Goal: Transaction & Acquisition: Register for event/course

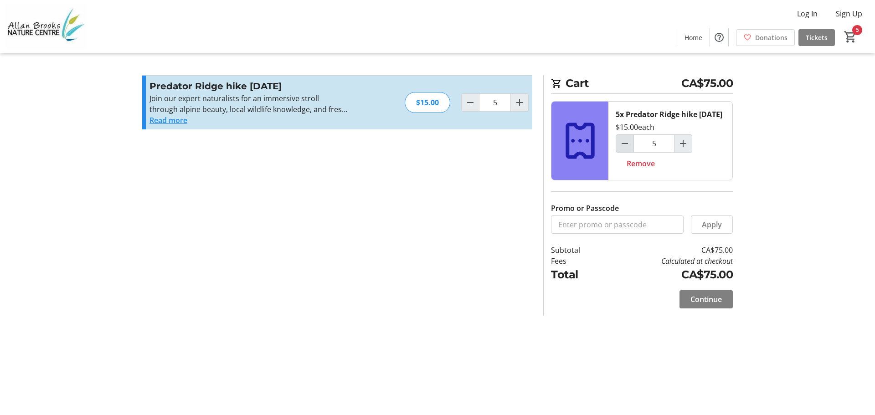
click at [624, 149] on mat-icon "Decrement by one" at bounding box center [625, 143] width 11 height 11
type input "4"
click at [688, 149] on mat-icon "Increment by one" at bounding box center [683, 143] width 11 height 11
type input "5"
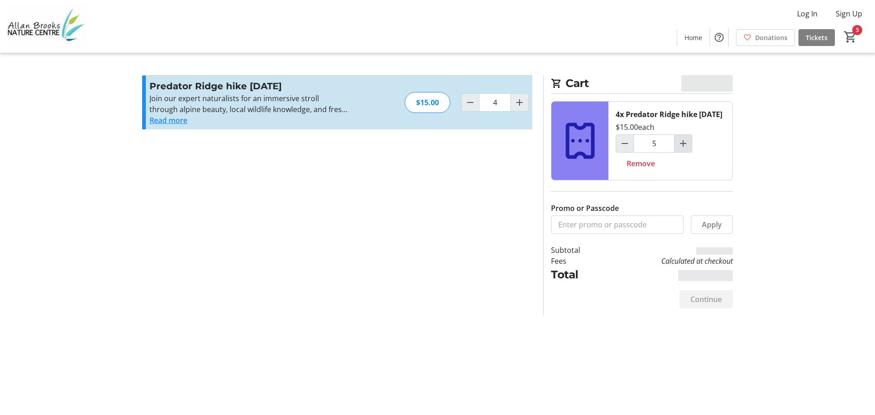
type input "5"
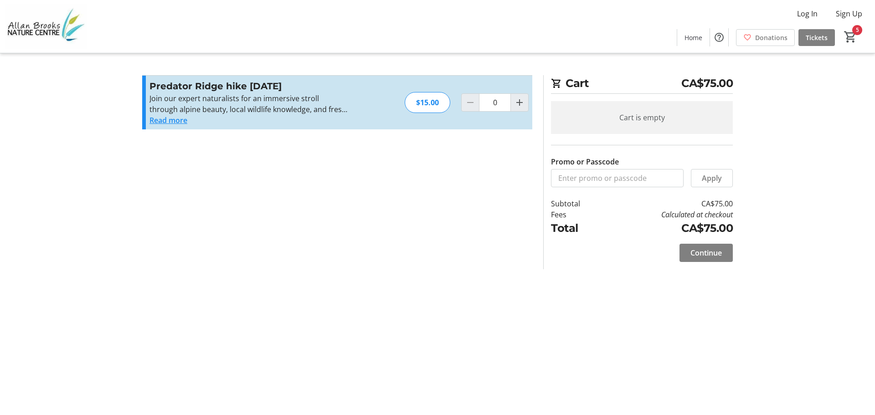
type input "5"
